Goal: Information Seeking & Learning: Learn about a topic

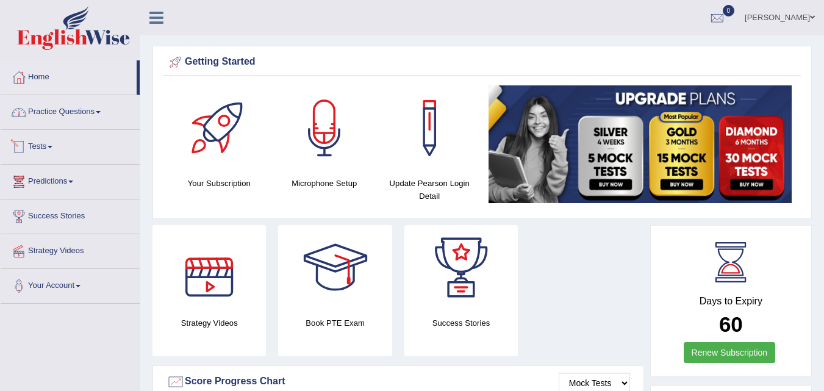
click at [66, 105] on link "Practice Questions" at bounding box center [70, 110] width 139 height 30
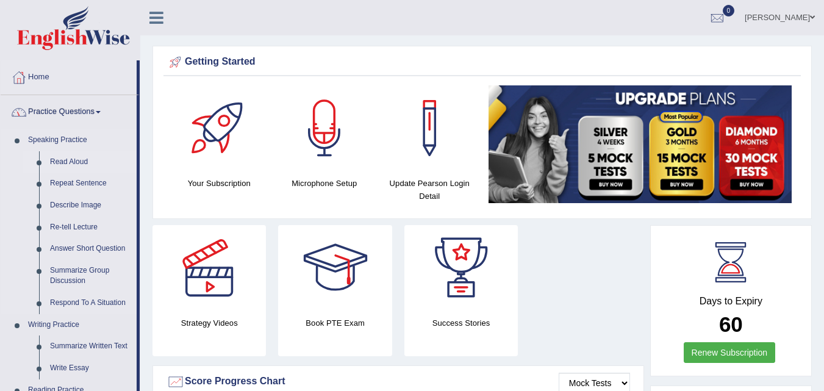
click at [63, 164] on link "Read Aloud" at bounding box center [91, 162] width 92 height 22
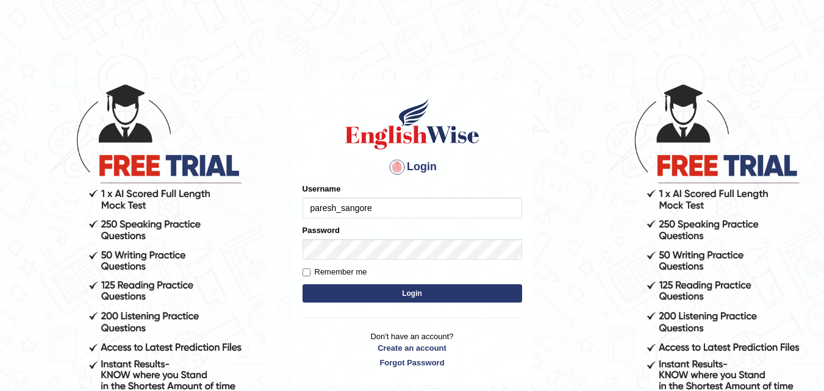
type input "paresh_sangore"
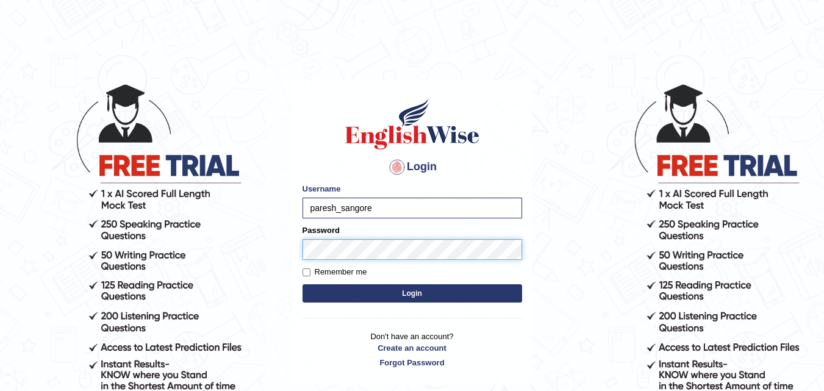
click at [302, 284] on button "Login" at bounding box center [412, 293] width 220 height 18
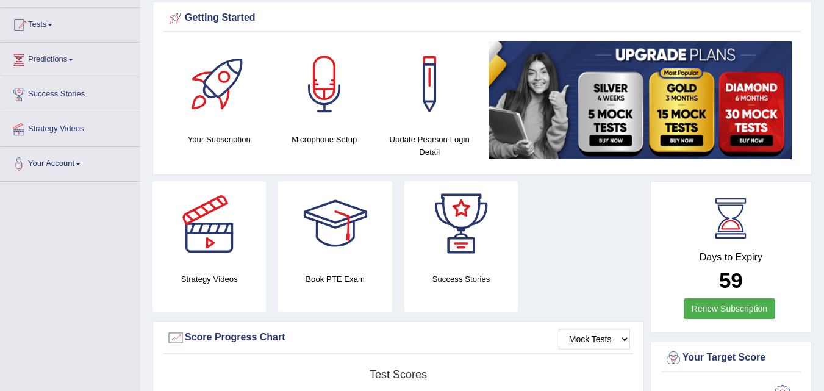
scroll to position [61, 0]
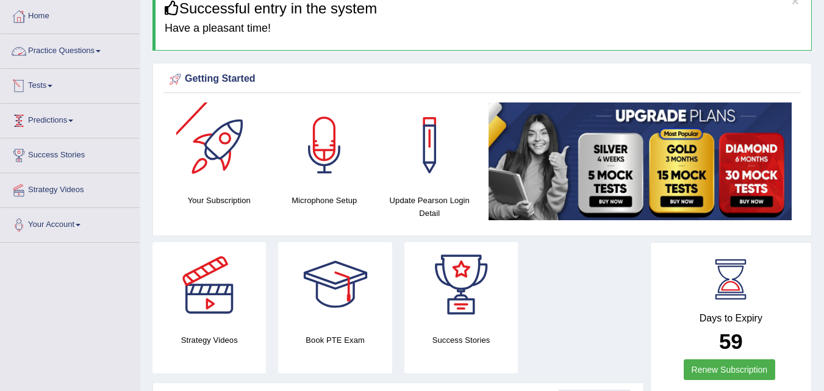
click at [63, 51] on link "Practice Questions" at bounding box center [70, 49] width 139 height 30
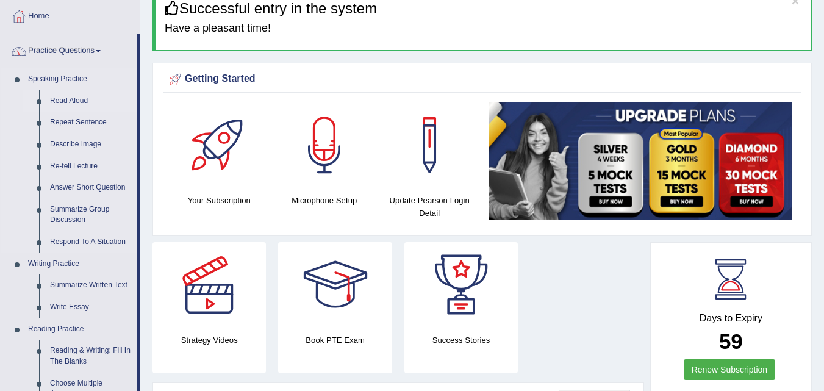
click at [68, 99] on link "Read Aloud" at bounding box center [91, 101] width 92 height 22
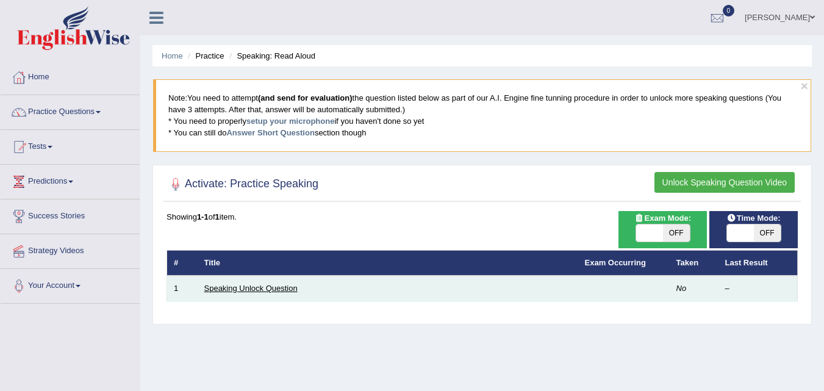
click at [263, 288] on link "Speaking Unlock Question" at bounding box center [250, 288] width 93 height 9
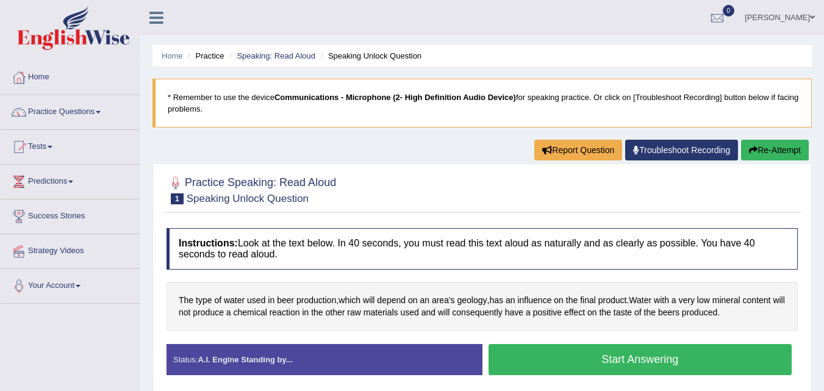
scroll to position [61, 0]
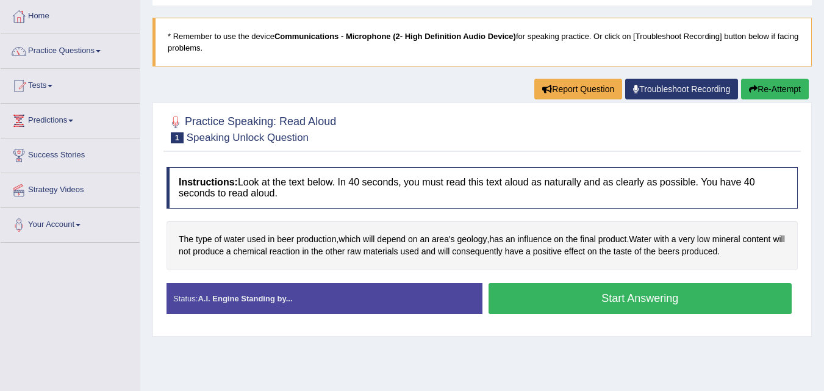
click at [560, 295] on button "Start Answering" at bounding box center [640, 298] width 304 height 31
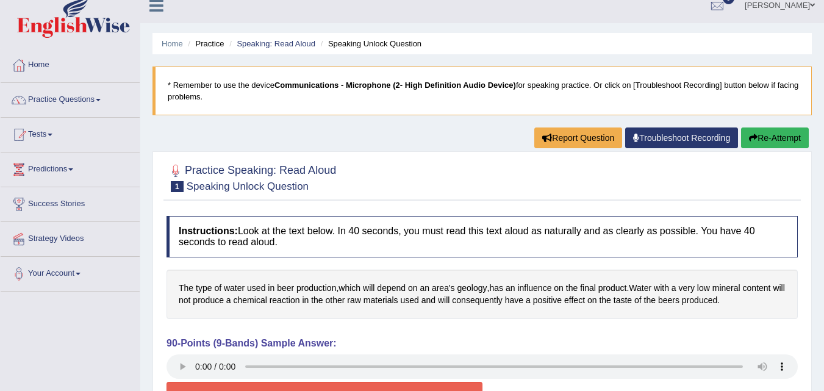
scroll to position [0, 0]
